Goal: Register for event/course

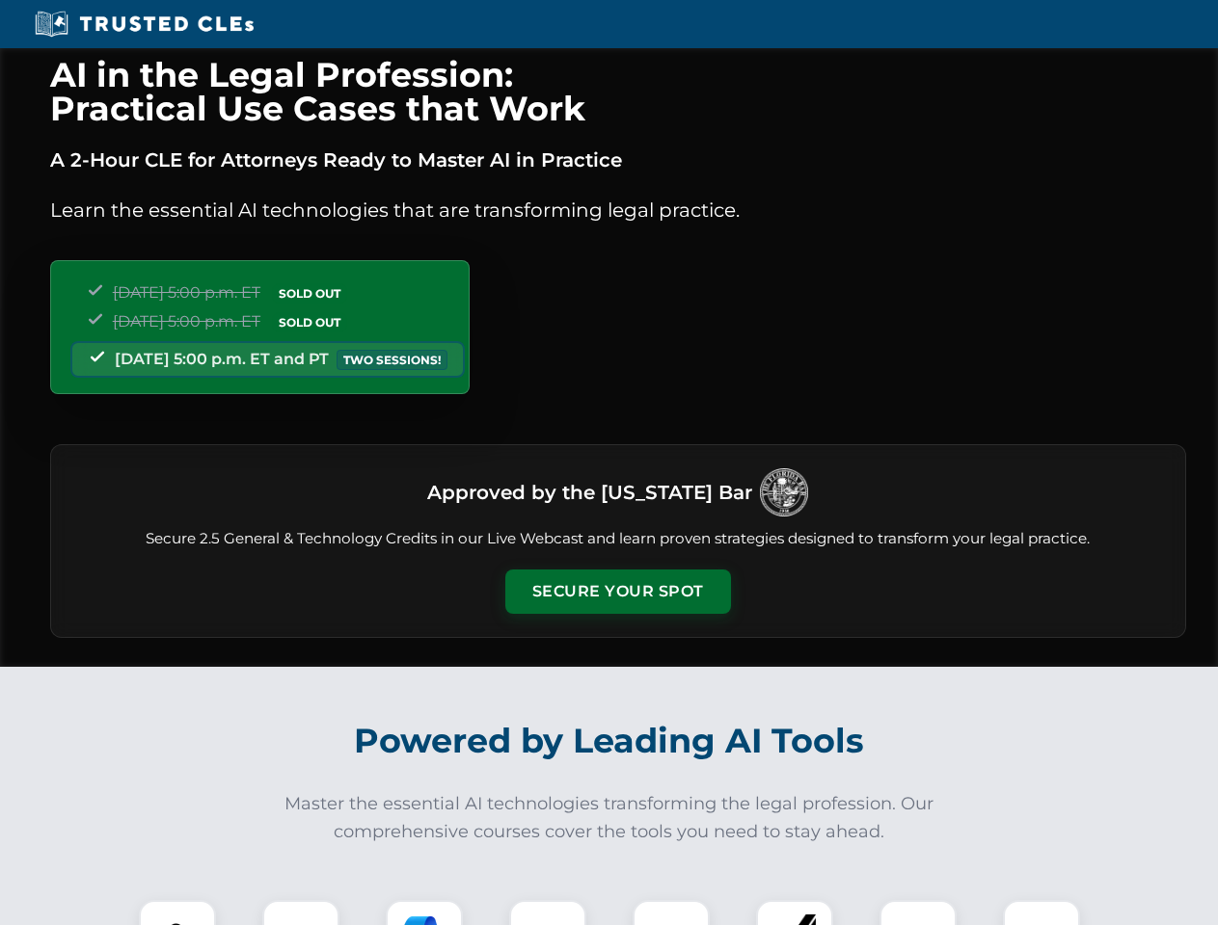
click at [617, 592] on button "Secure Your Spot" at bounding box center [618, 592] width 226 height 44
click at [177, 913] on img at bounding box center [177, 939] width 56 height 56
